Goal: Transaction & Acquisition: Purchase product/service

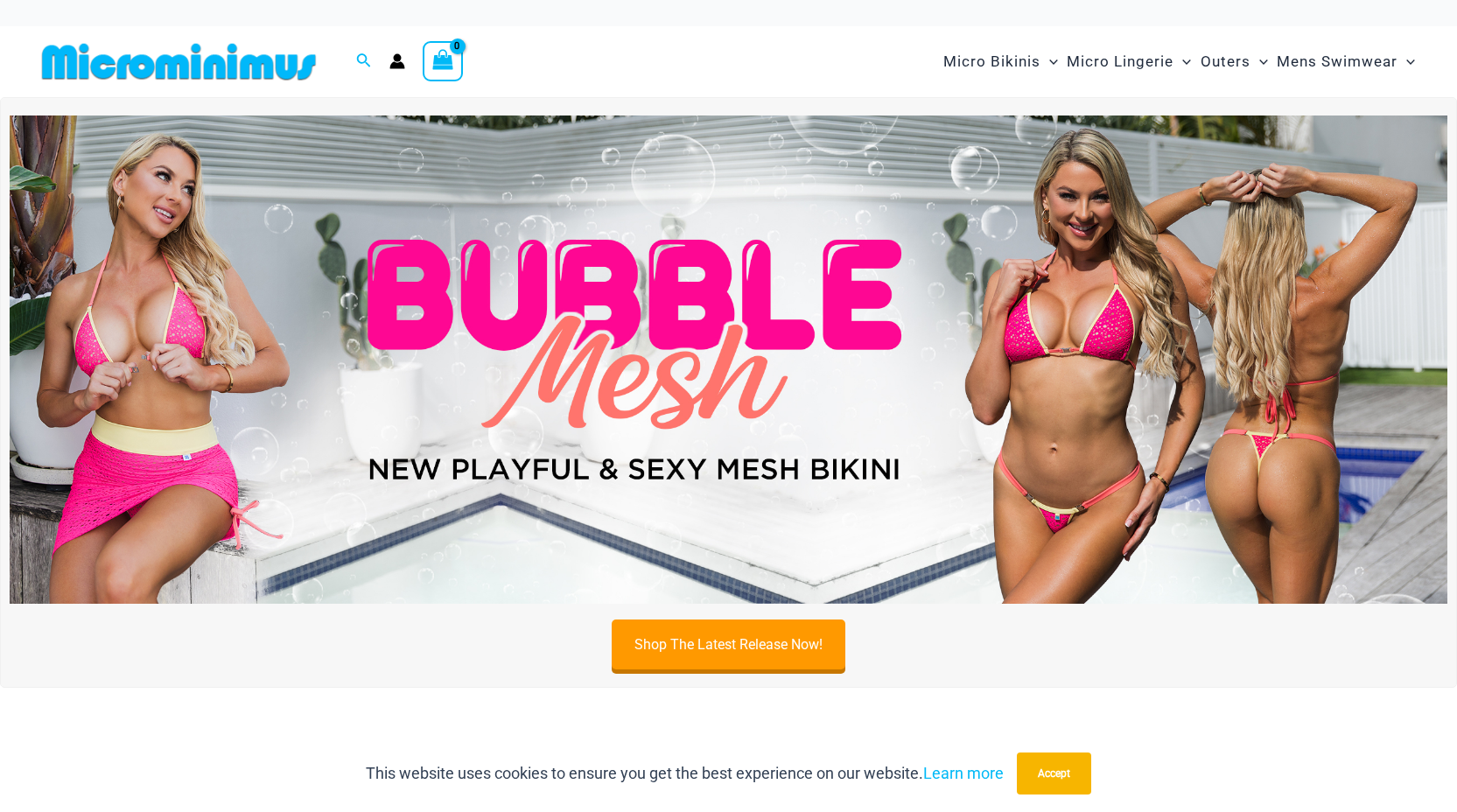
click at [715, 359] on img at bounding box center [729, 359] width 1438 height 488
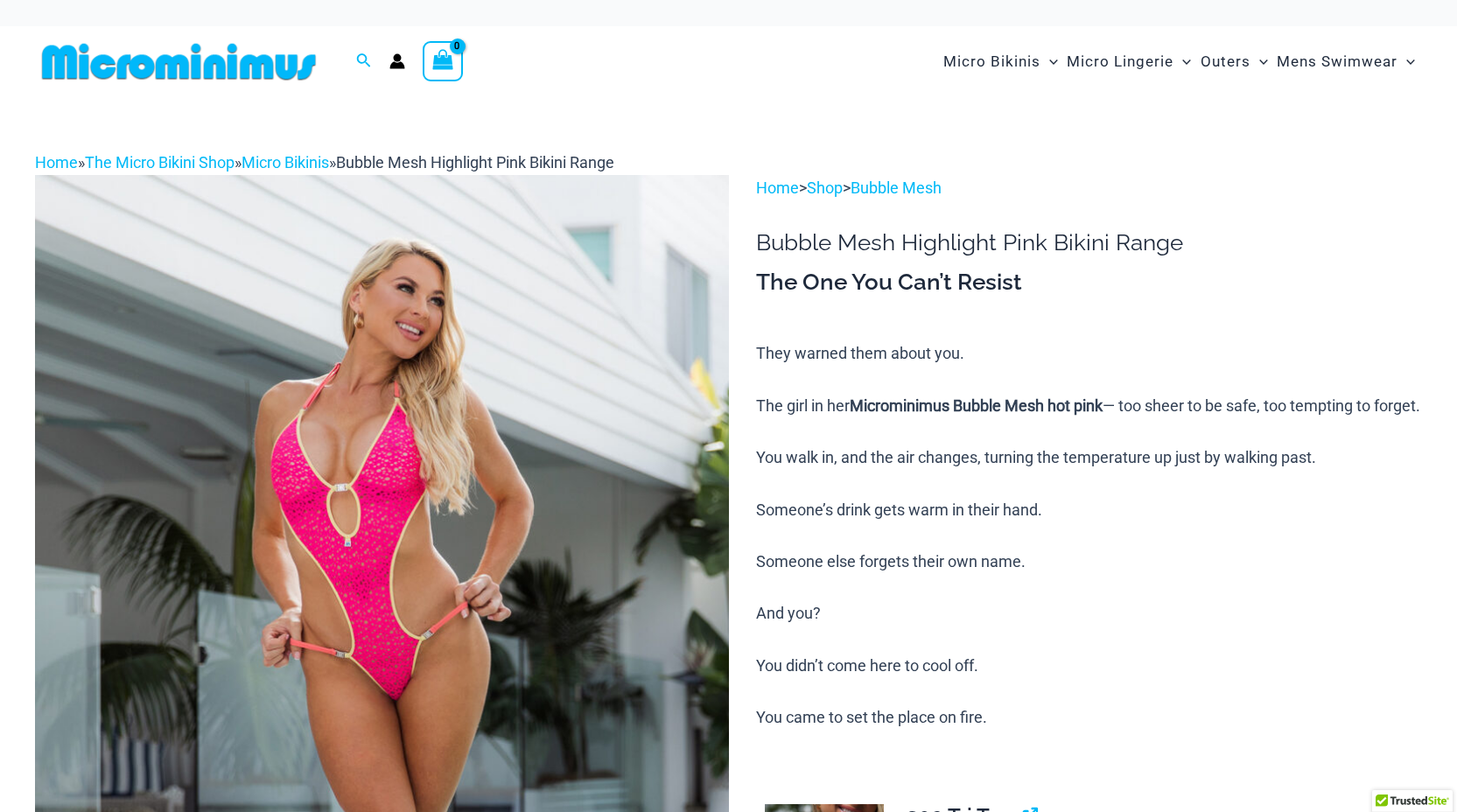
click at [464, 482] on img at bounding box center [381, 695] width 693 height 1040
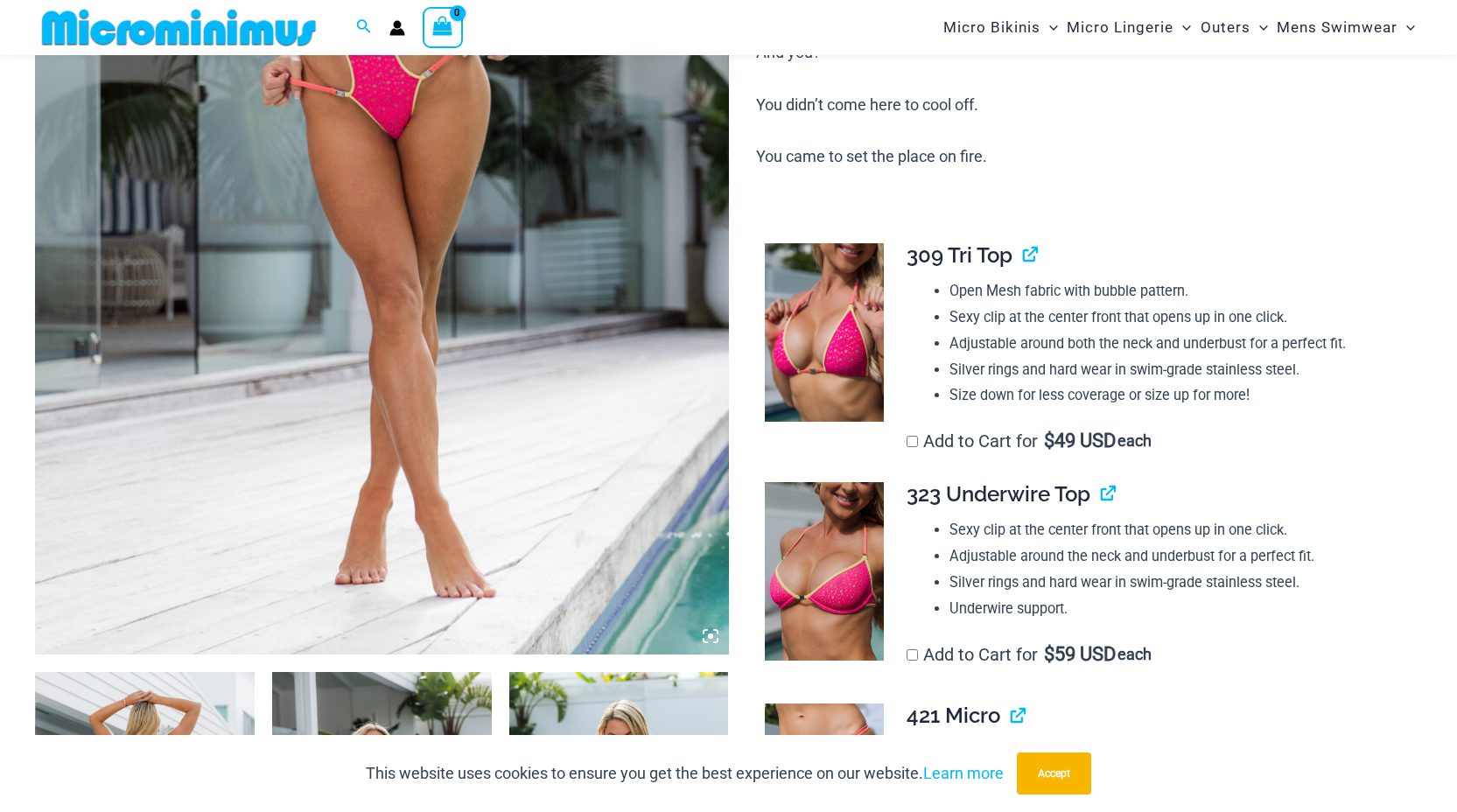
scroll to position [582, 0]
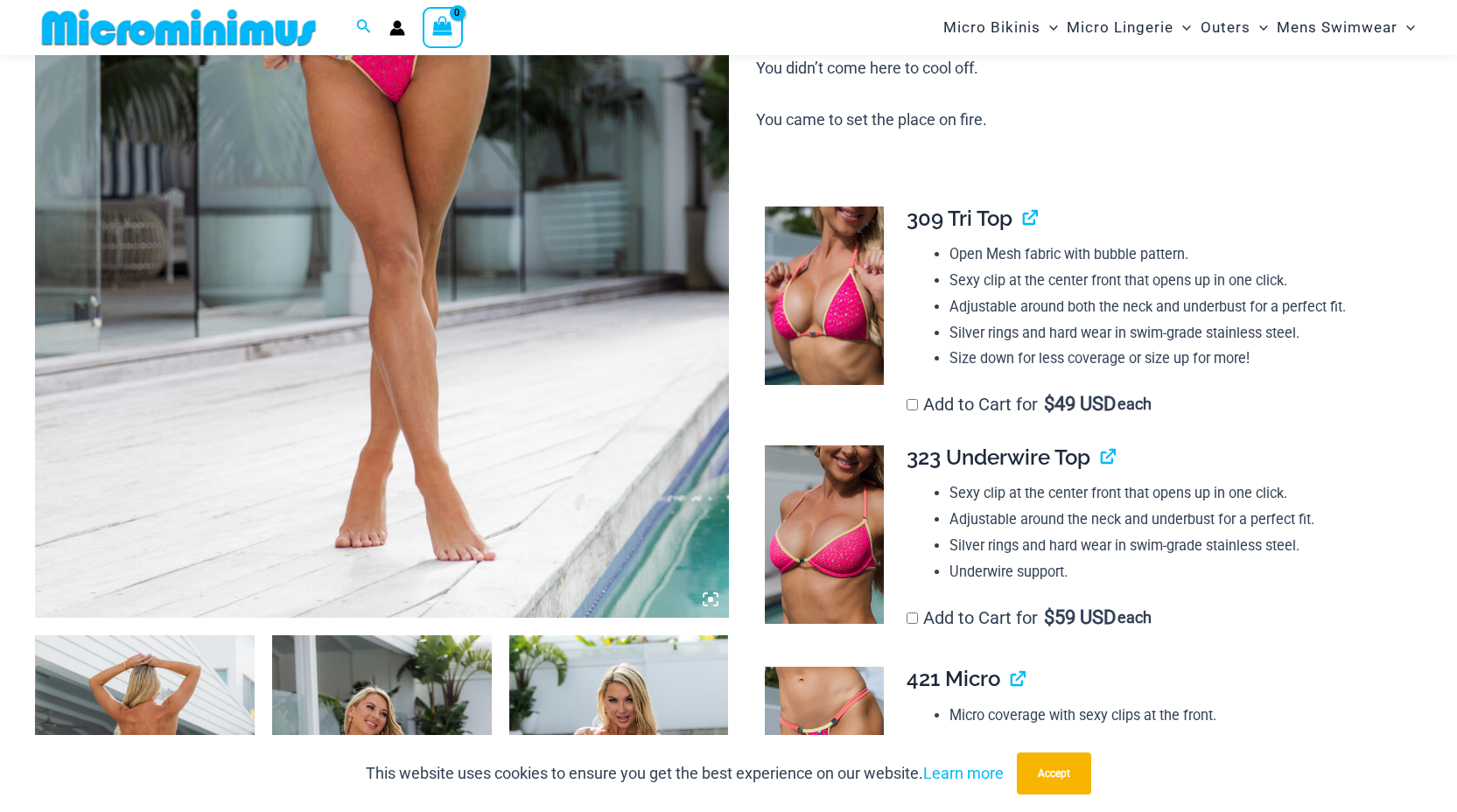
click at [793, 324] on img at bounding box center [824, 296] width 119 height 179
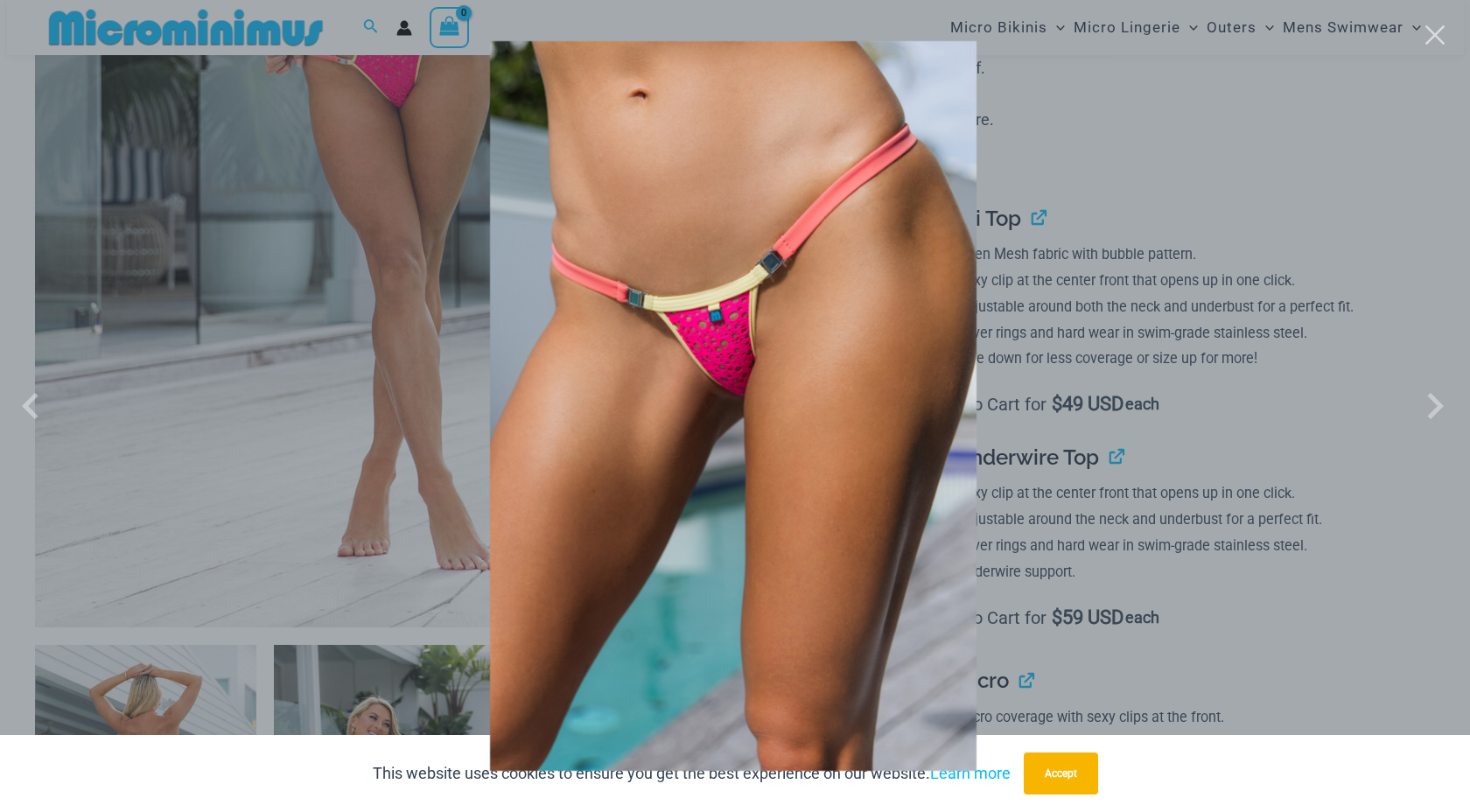
click at [308, 347] on div at bounding box center [735, 406] width 1470 height 812
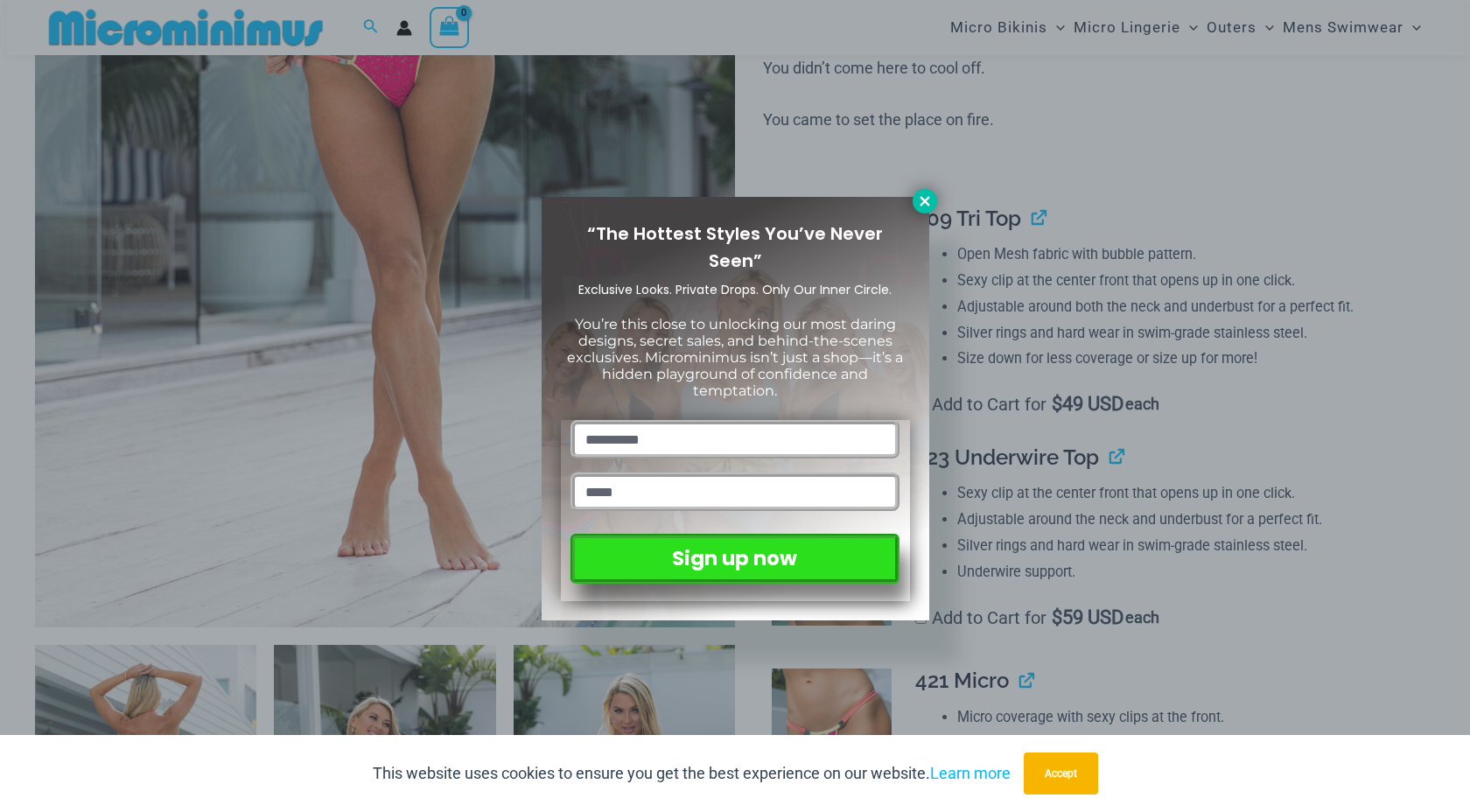
click at [929, 194] on icon at bounding box center [924, 201] width 16 height 16
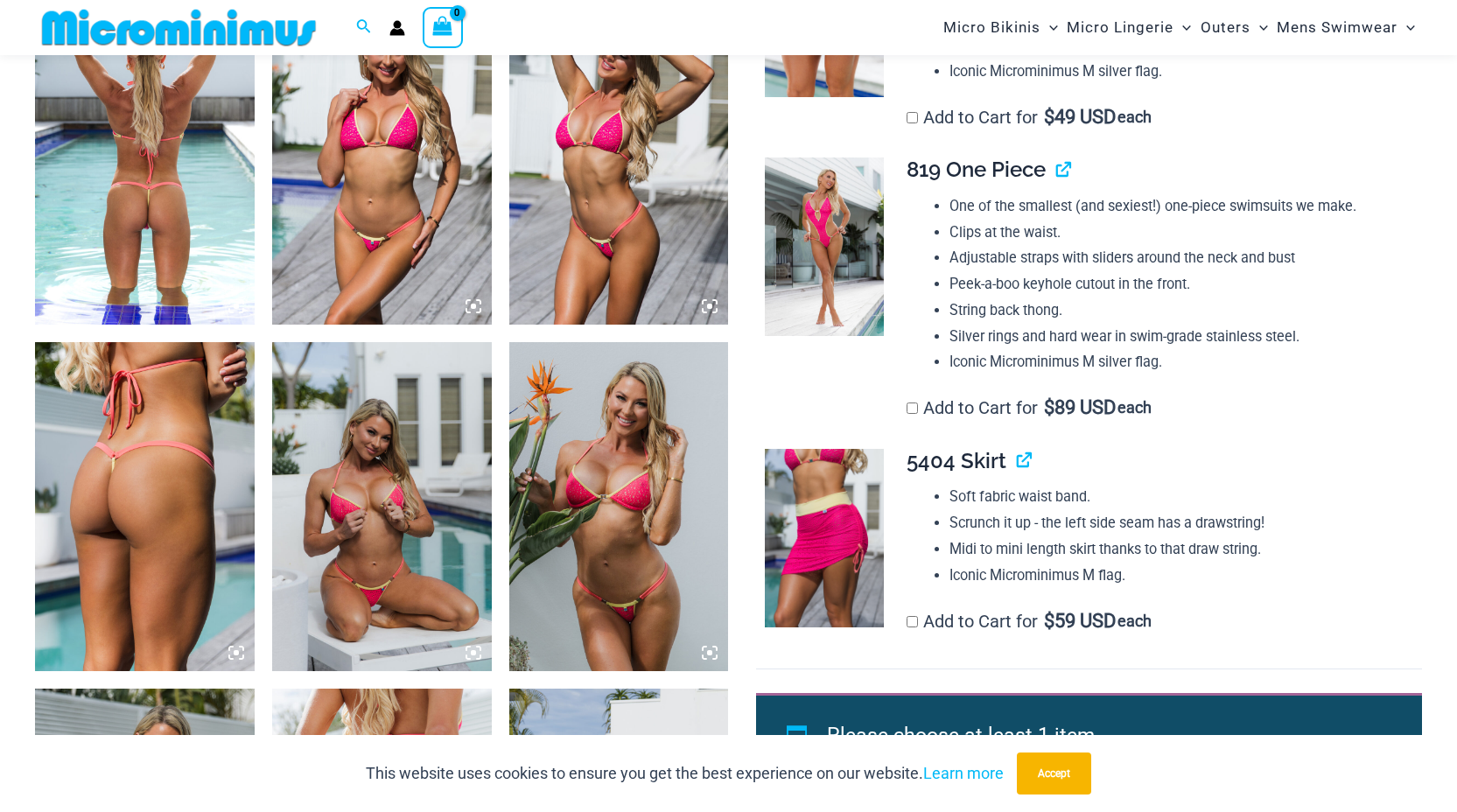
scroll to position [1571, 0]
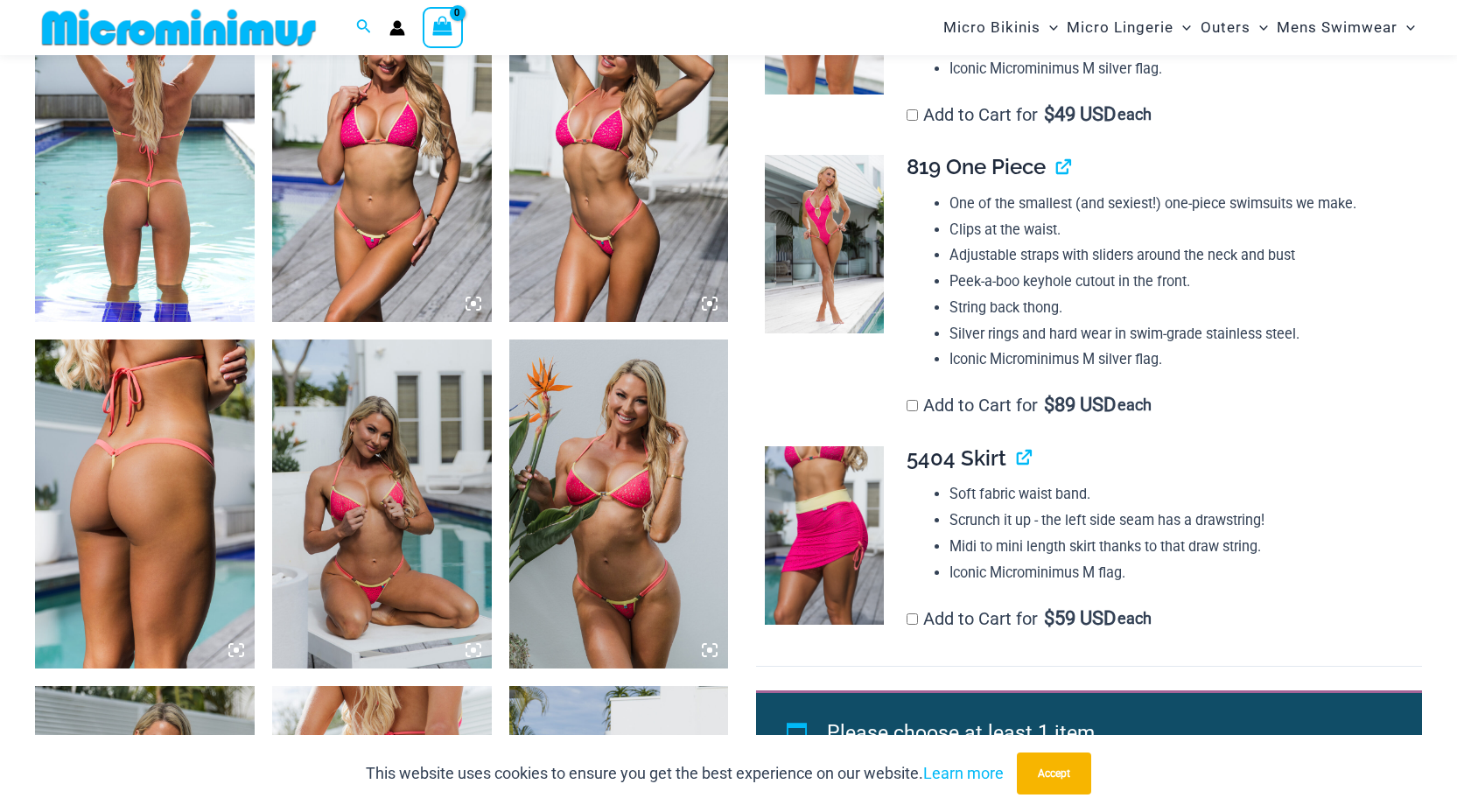
click at [234, 467] on img at bounding box center [144, 504] width 220 height 329
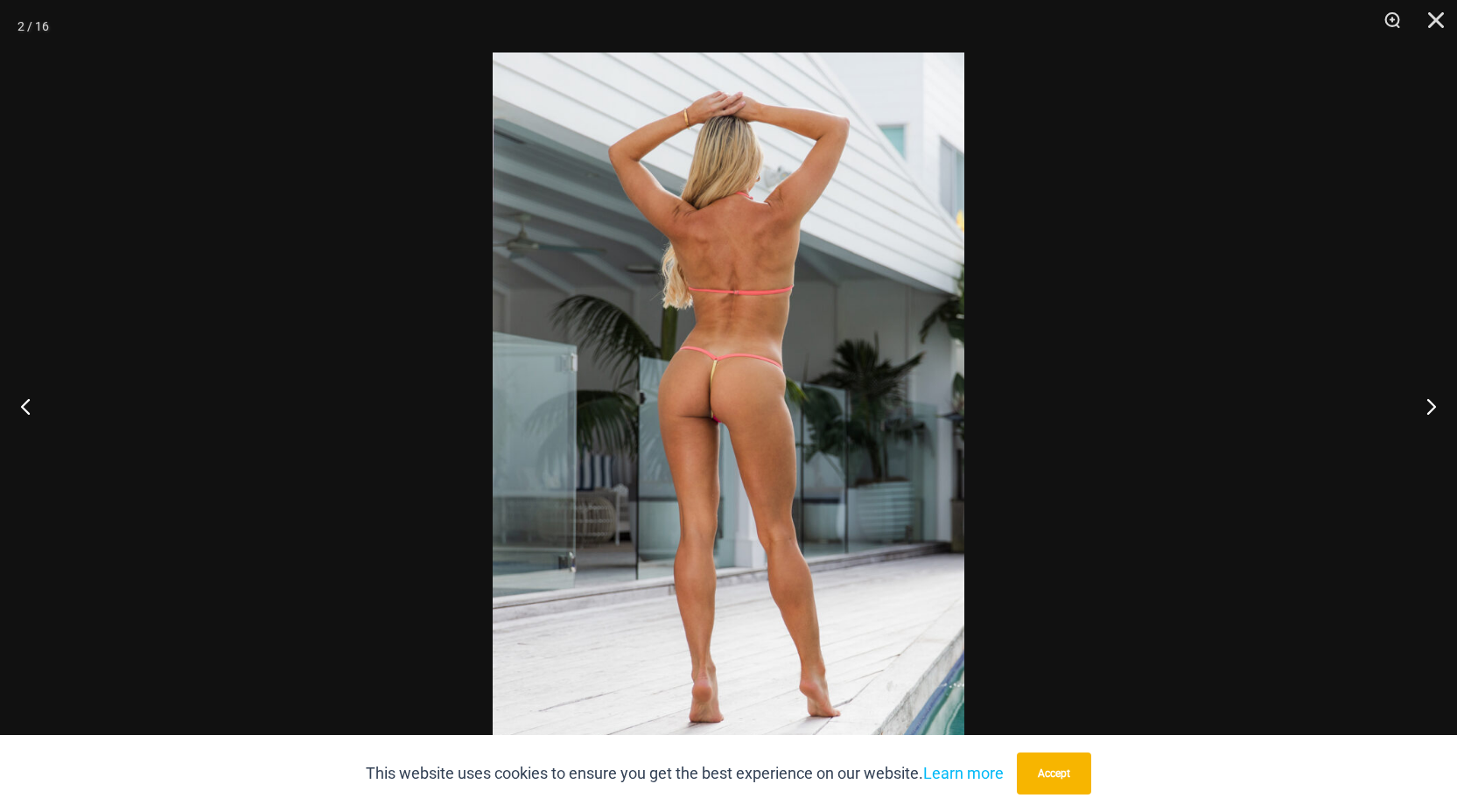
click at [245, 339] on div at bounding box center [728, 406] width 1457 height 812
